Goal: Information Seeking & Learning: Learn about a topic

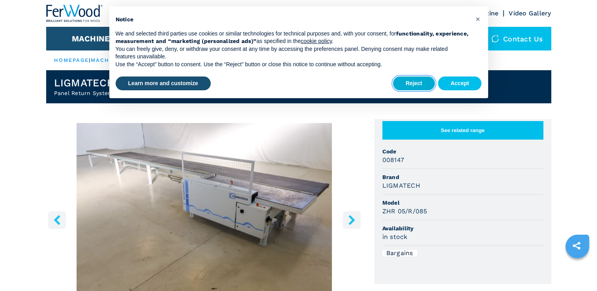
click at [409, 85] on button "Reject" at bounding box center [414, 84] width 42 height 14
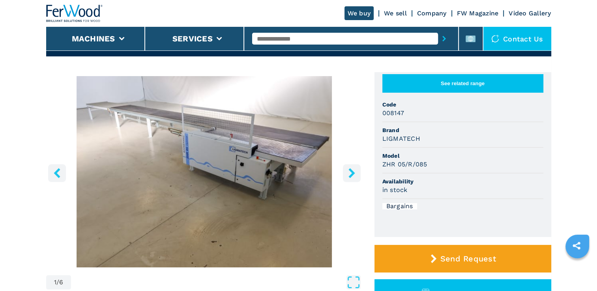
scroll to position [47, 0]
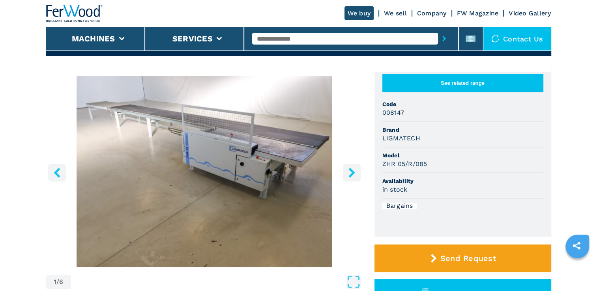
click at [352, 175] on icon "right-button" at bounding box center [352, 173] width 6 height 10
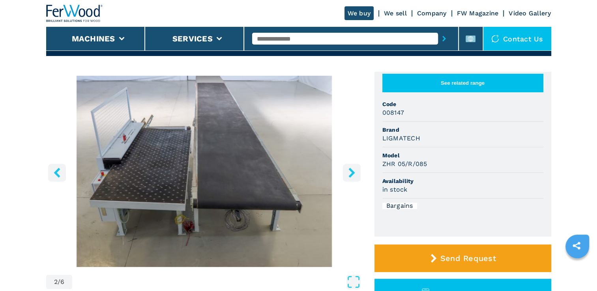
click at [352, 175] on icon "right-button" at bounding box center [352, 173] width 6 height 10
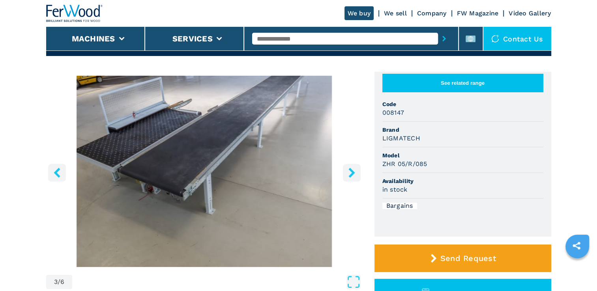
click at [352, 175] on icon "right-button" at bounding box center [352, 173] width 6 height 10
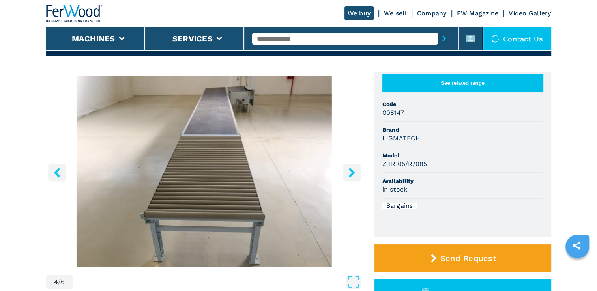
click at [352, 175] on icon "right-button" at bounding box center [352, 173] width 6 height 10
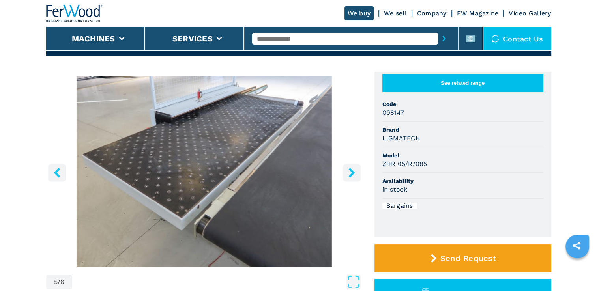
click at [352, 175] on icon "right-button" at bounding box center [352, 173] width 6 height 10
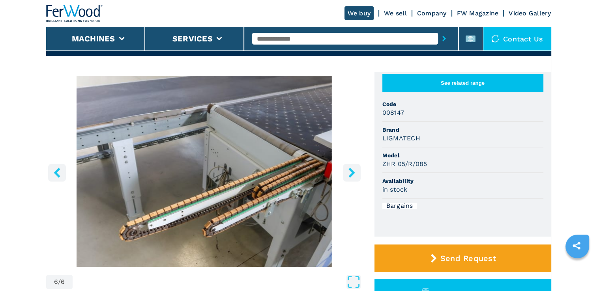
click at [352, 175] on icon "right-button" at bounding box center [352, 173] width 6 height 10
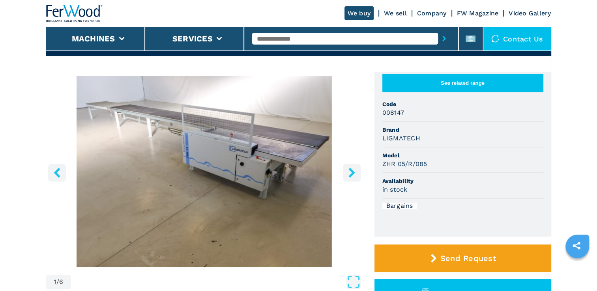
click at [352, 175] on icon "right-button" at bounding box center [352, 173] width 6 height 10
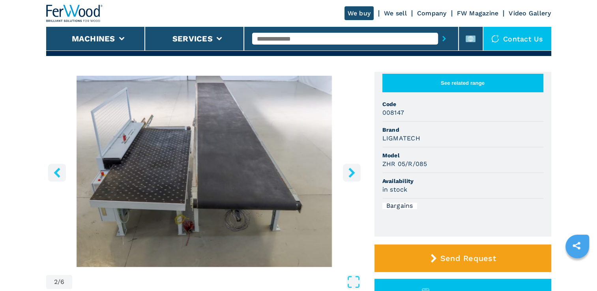
click at [352, 175] on icon "right-button" at bounding box center [352, 173] width 6 height 10
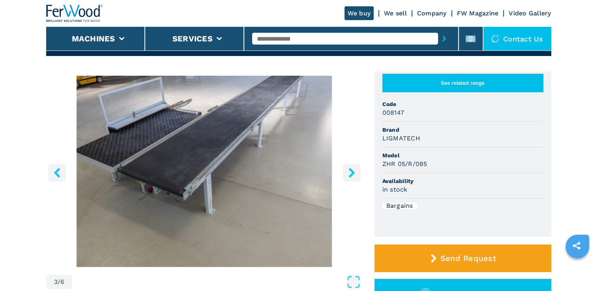
click at [352, 175] on icon "right-button" at bounding box center [352, 173] width 6 height 10
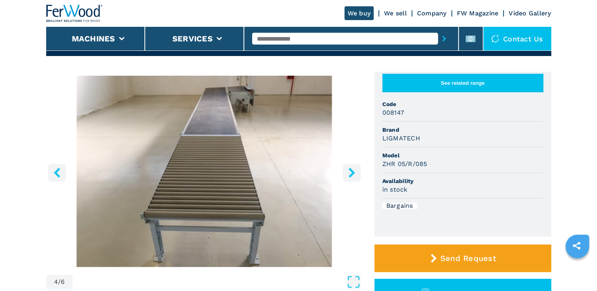
click at [352, 175] on icon "right-button" at bounding box center [352, 173] width 6 height 10
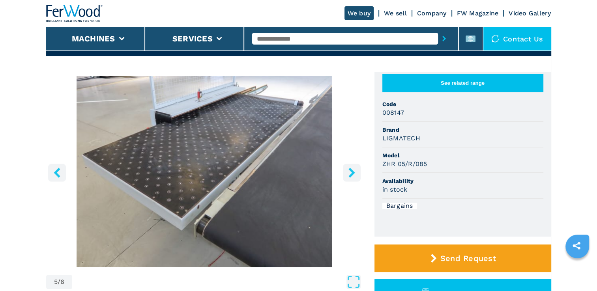
click at [352, 175] on icon "right-button" at bounding box center [352, 173] width 6 height 10
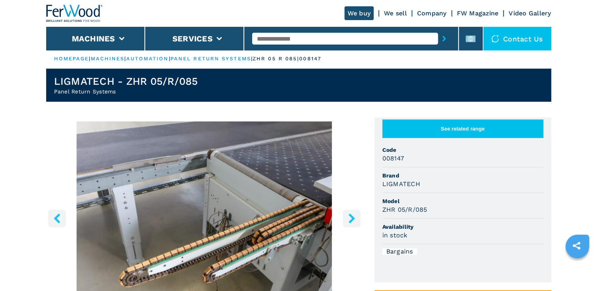
scroll to position [1, 0]
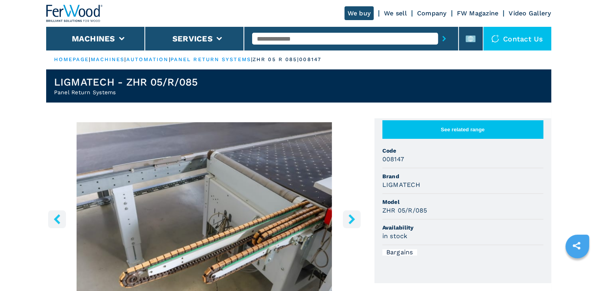
click at [328, 38] on input "text" at bounding box center [345, 39] width 186 height 12
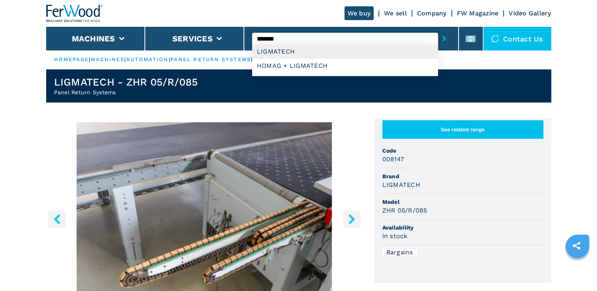
click at [281, 52] on div "LIGMATECH" at bounding box center [345, 52] width 186 height 14
type input "*********"
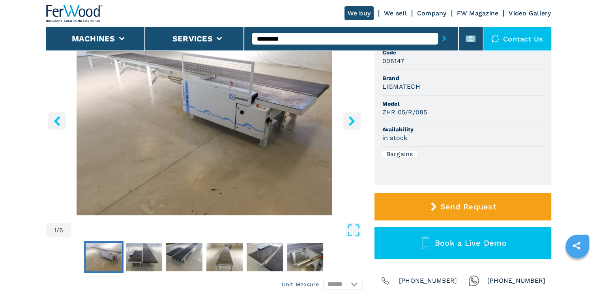
scroll to position [112, 0]
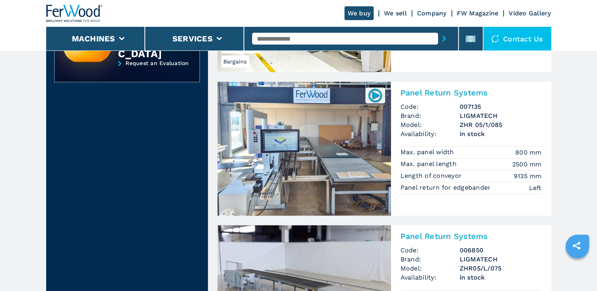
scroll to position [311, 0]
click at [310, 173] on img at bounding box center [305, 148] width 174 height 134
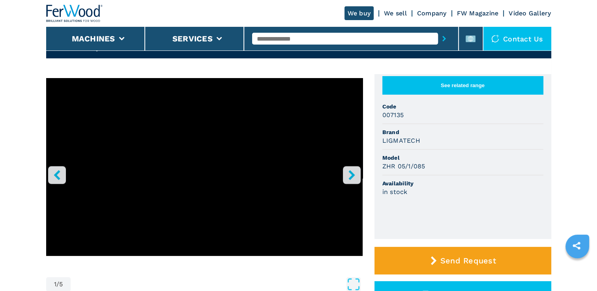
scroll to position [47, 0]
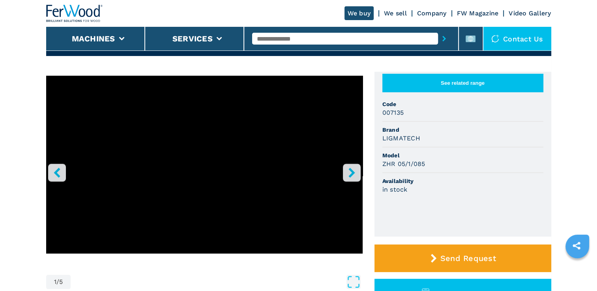
click at [352, 173] on icon "right-button" at bounding box center [352, 173] width 10 height 10
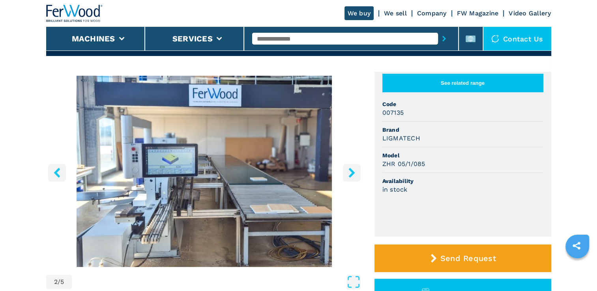
click at [352, 173] on icon "right-button" at bounding box center [352, 173] width 10 height 10
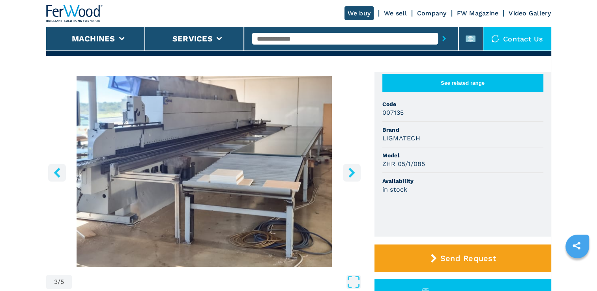
click at [352, 173] on icon "right-button" at bounding box center [352, 173] width 10 height 10
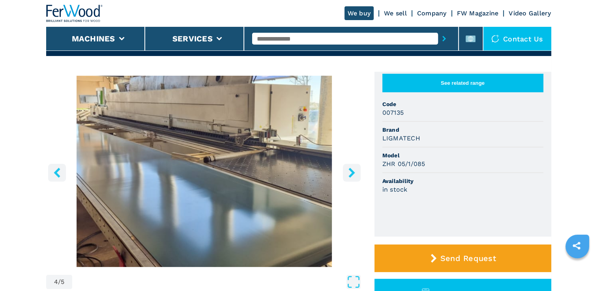
click at [352, 173] on icon "right-button" at bounding box center [352, 173] width 10 height 10
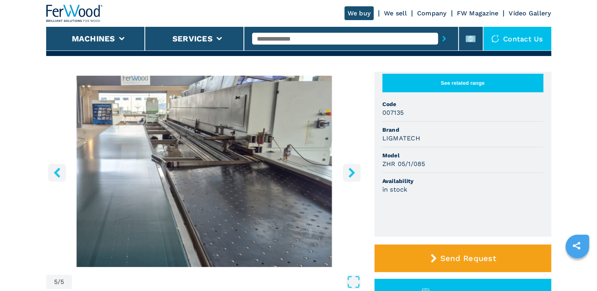
click at [352, 173] on icon "right-button" at bounding box center [352, 173] width 10 height 10
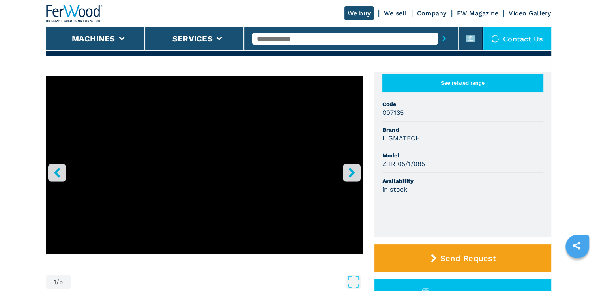
click at [352, 173] on icon "right-button" at bounding box center [352, 173] width 10 height 10
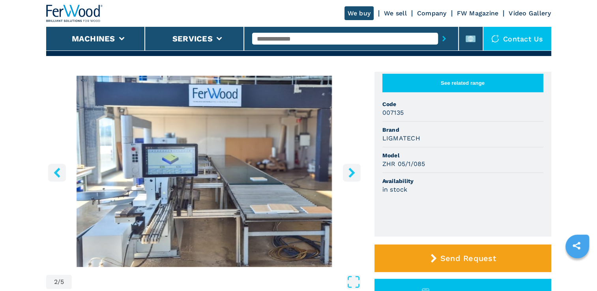
click at [352, 173] on icon "right-button" at bounding box center [352, 173] width 10 height 10
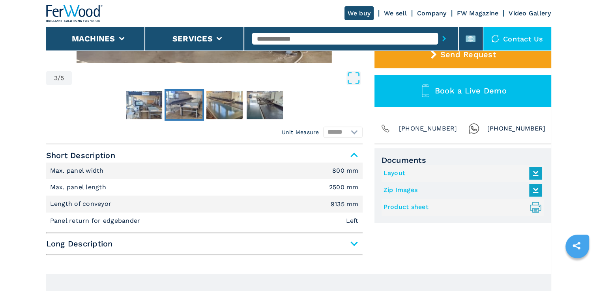
scroll to position [254, 0]
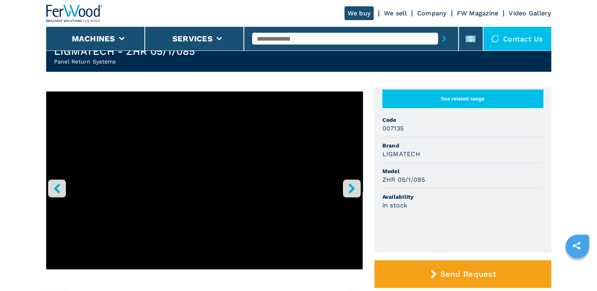
scroll to position [56, 0]
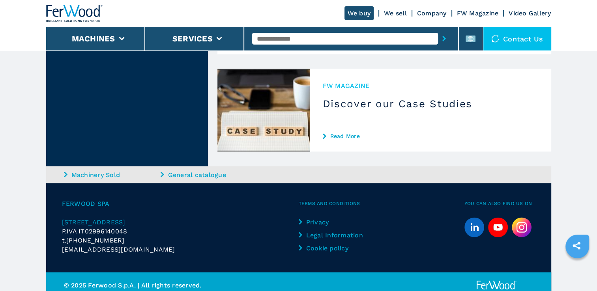
scroll to position [1377, 0]
